Goal: Information Seeking & Learning: Learn about a topic

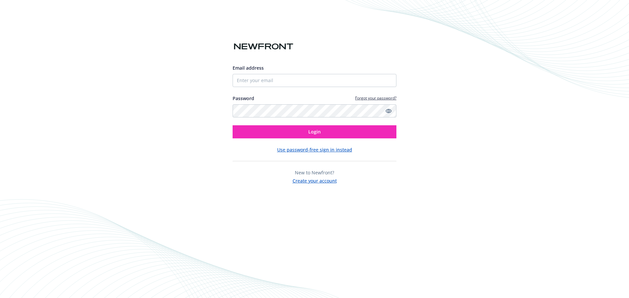
click at [389, 80] on keeper-lock "Open Keeper Popup" at bounding box center [388, 81] width 8 height 8
type input "kvandiver@dynatronsoftware.com"
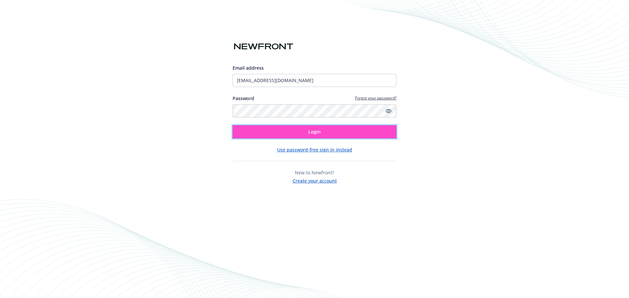
click at [326, 132] on button "Login" at bounding box center [315, 131] width 164 height 13
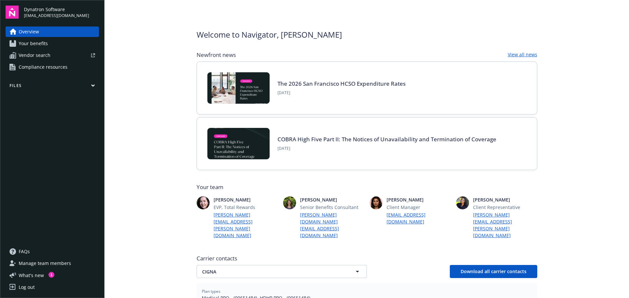
click at [65, 45] on link "Your benefits" at bounding box center [52, 43] width 93 height 10
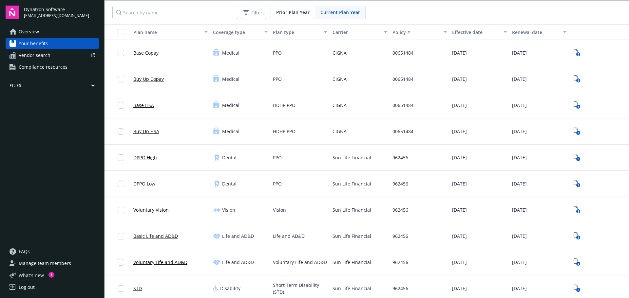
click at [43, 274] on span "What ' s new" at bounding box center [31, 275] width 25 height 7
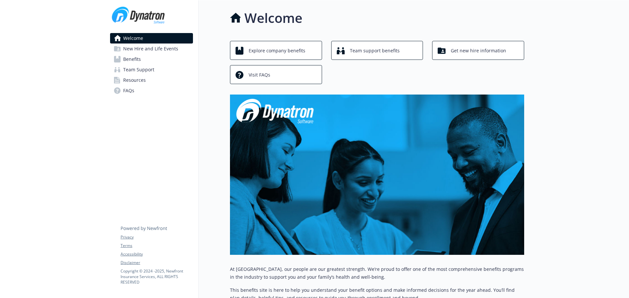
click at [141, 49] on span "New Hire and Life Events" at bounding box center [150, 49] width 55 height 10
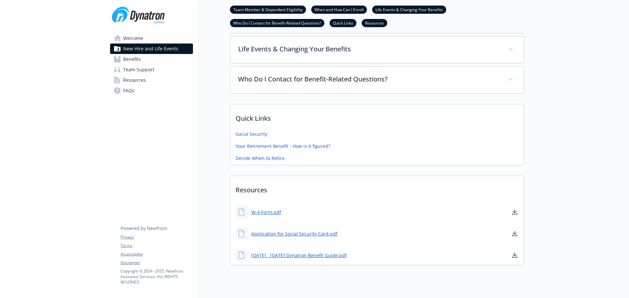
scroll to position [183, 0]
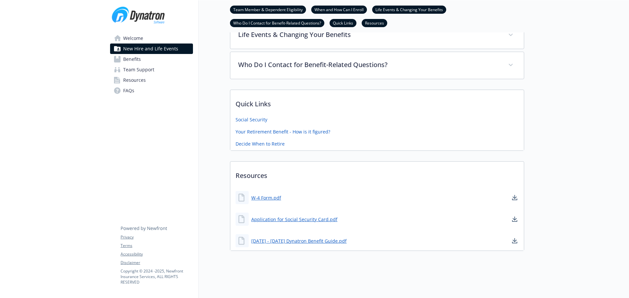
click at [151, 60] on link "Benefits" at bounding box center [151, 59] width 83 height 10
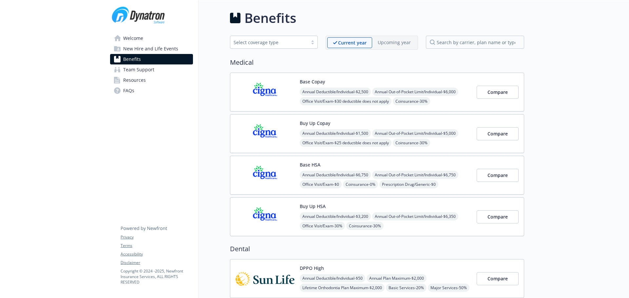
click at [142, 71] on span "Team Support" at bounding box center [138, 70] width 31 height 10
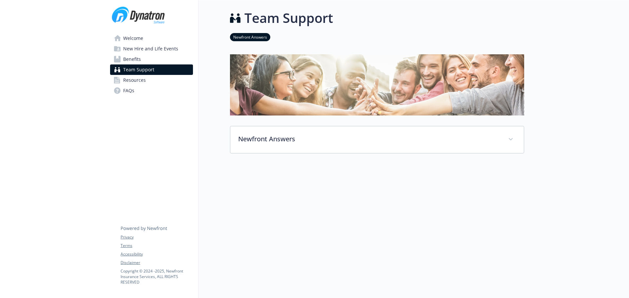
click at [140, 82] on span "Resources" at bounding box center [134, 80] width 23 height 10
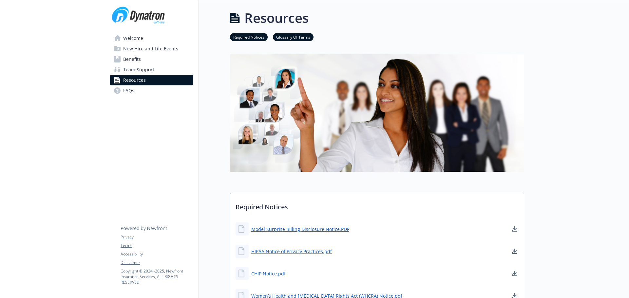
click at [146, 93] on link "FAQs" at bounding box center [151, 90] width 83 height 10
